Goal: Information Seeking & Learning: Stay updated

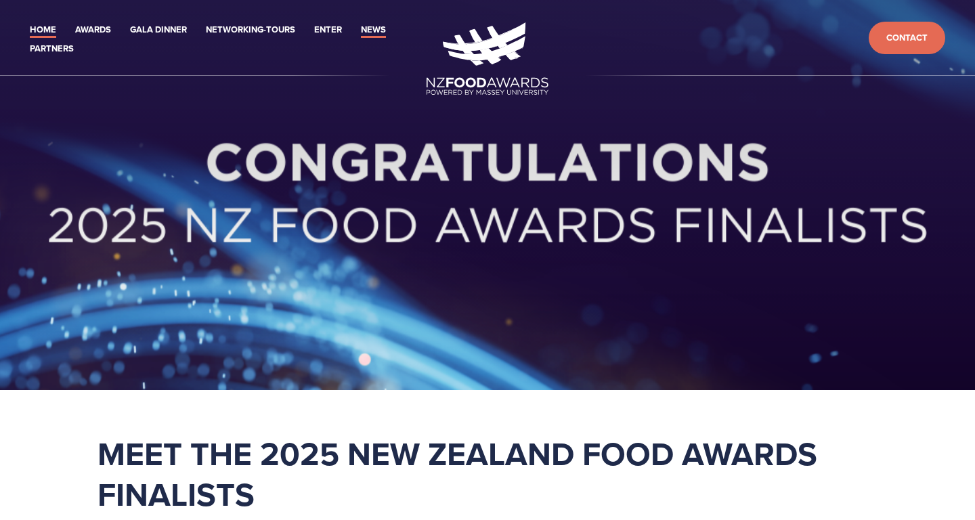
click at [379, 33] on link "News" at bounding box center [373, 30] width 25 height 16
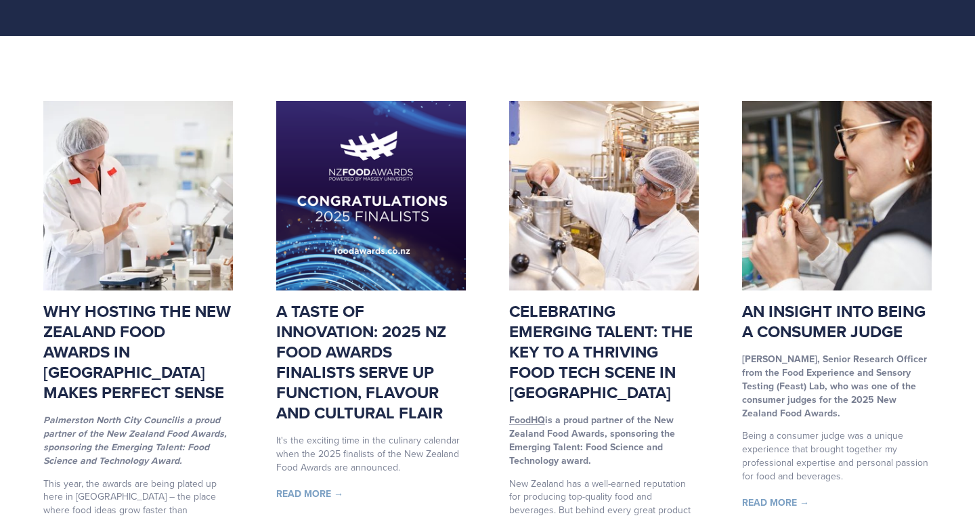
scroll to position [150, 0]
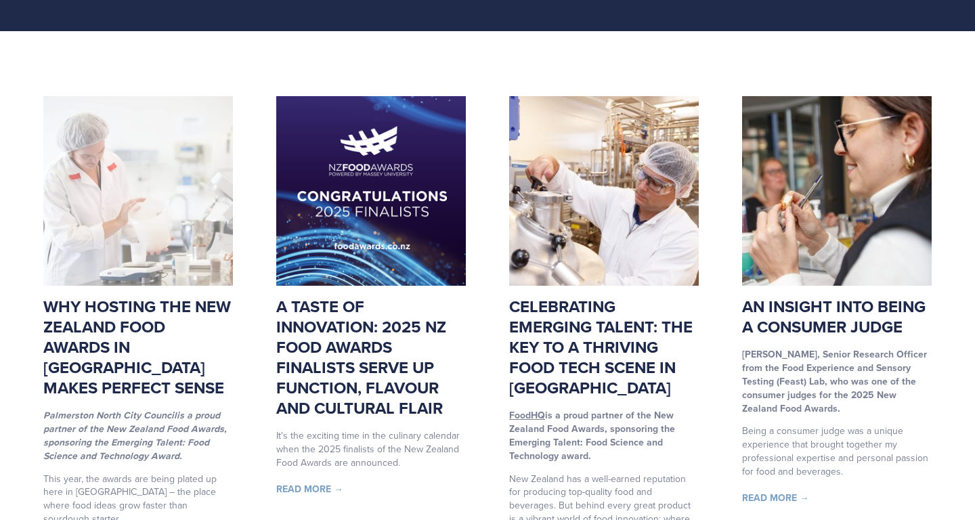
click at [83, 185] on img at bounding box center [138, 191] width 190 height 190
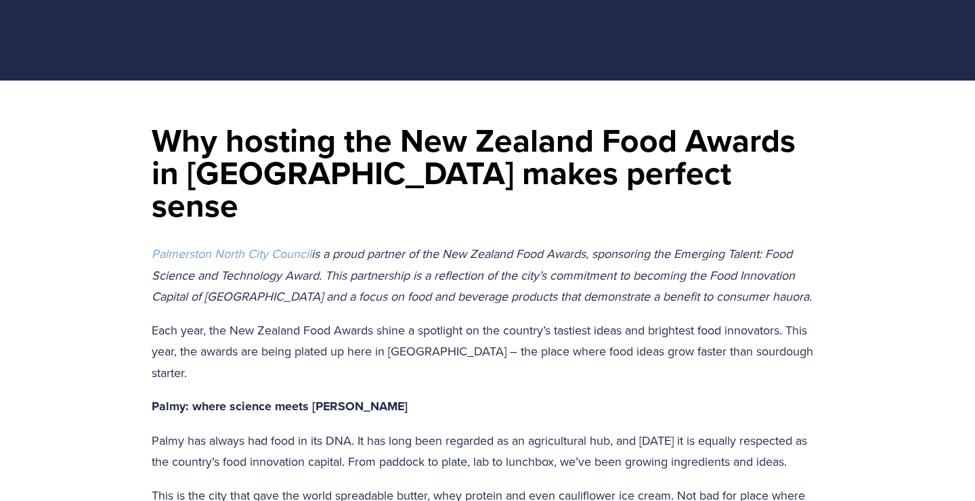
scroll to position [101, 0]
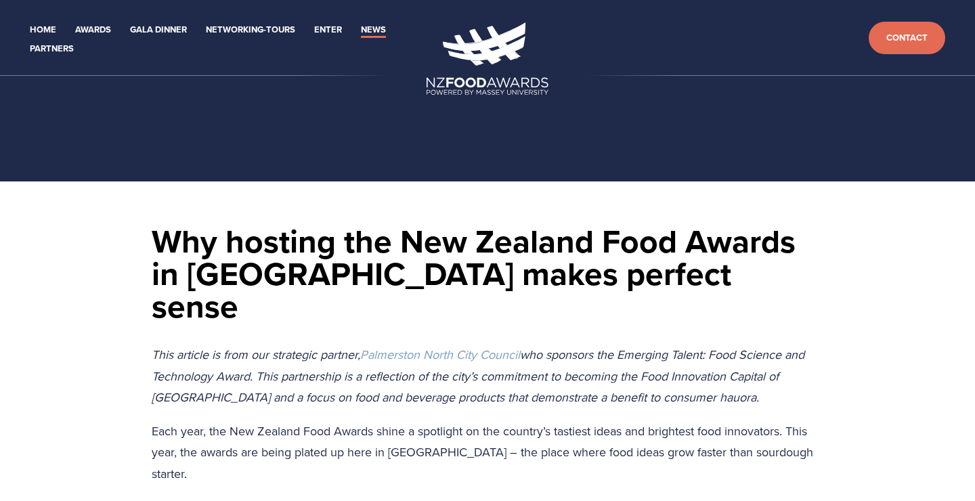
scroll to position [101, 0]
